Goal: Navigation & Orientation: Understand site structure

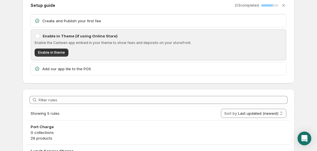
scroll to position [29, 0]
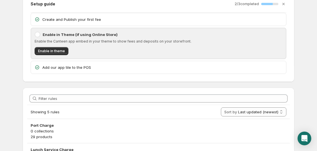
click at [38, 19] on icon at bounding box center [37, 20] width 6 height 6
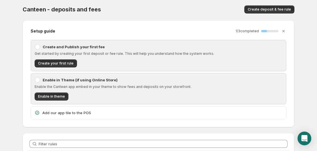
scroll to position [0, 0]
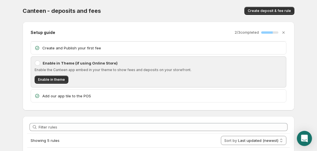
click at [304, 138] on icon "Open Intercom Messenger" at bounding box center [304, 138] width 7 height 7
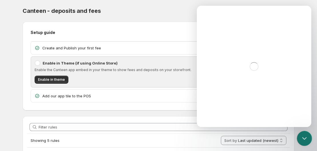
click at [301, 139] on icon "Close Intercom Messenger" at bounding box center [303, 137] width 7 height 7
